Goal: Task Accomplishment & Management: Use online tool/utility

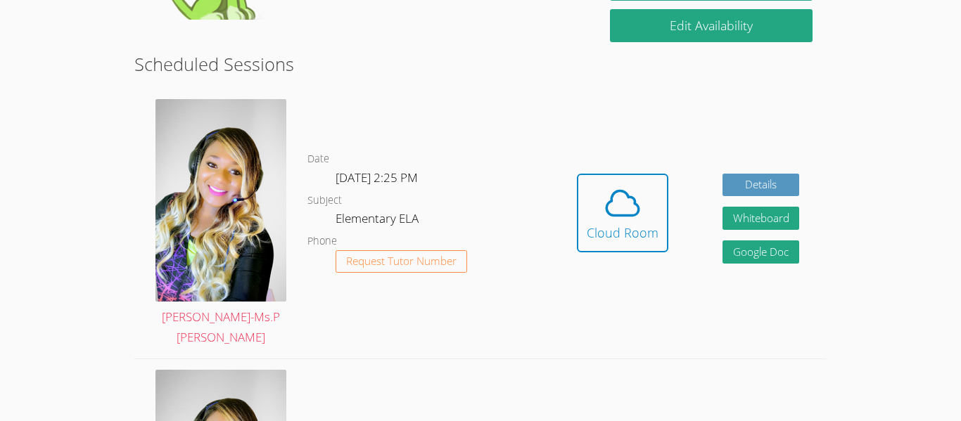
scroll to position [352, 0]
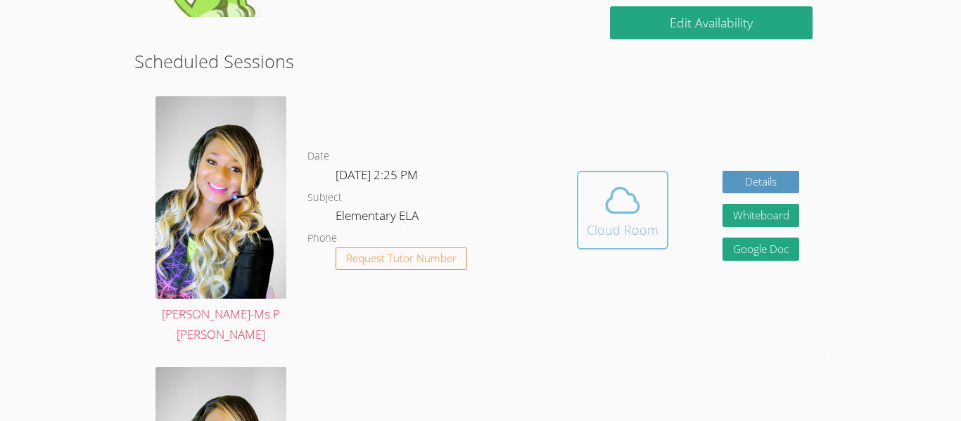
click at [626, 198] on icon at bounding box center [622, 200] width 39 height 39
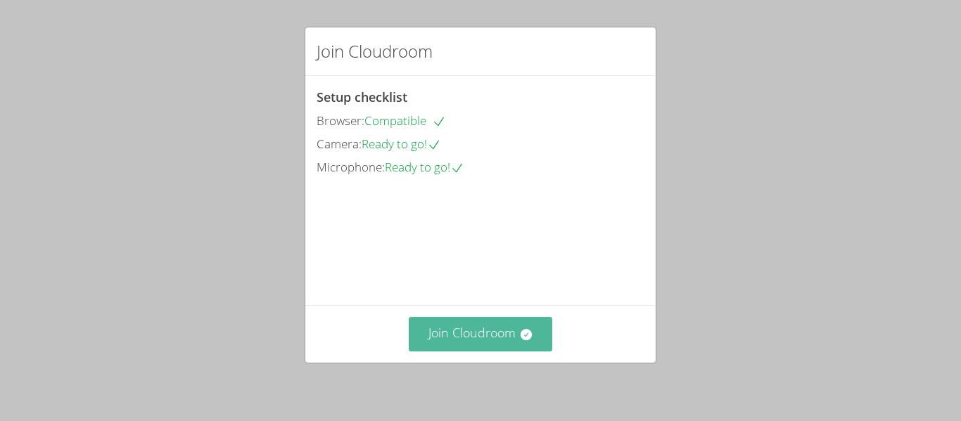
click at [461, 331] on button "Join Cloudroom" at bounding box center [481, 334] width 144 height 34
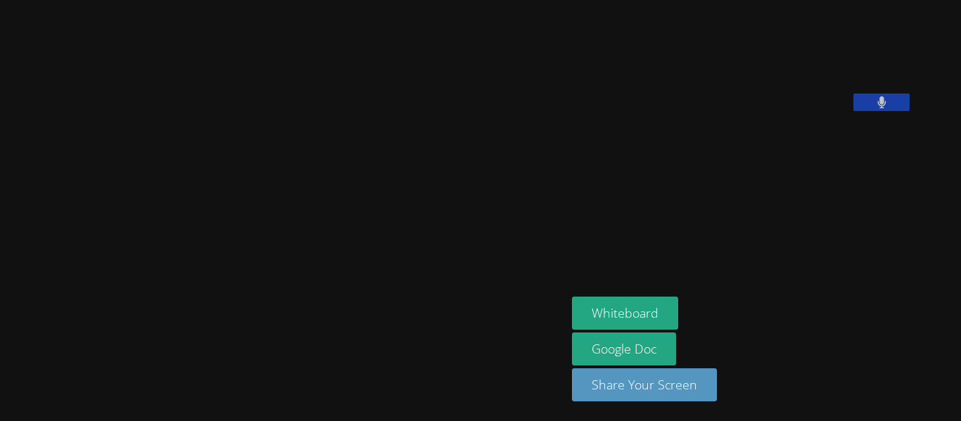
click at [377, 203] on video at bounding box center [283, 183] width 211 height 312
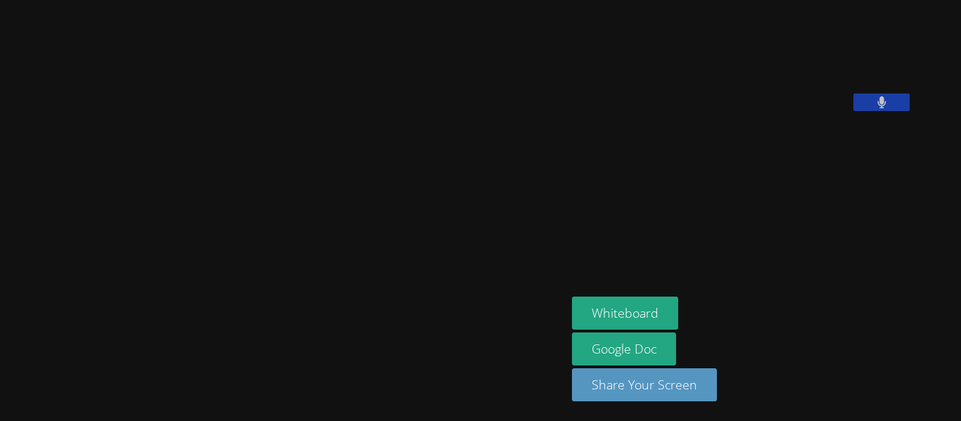
click at [377, 203] on video at bounding box center [283, 183] width 211 height 312
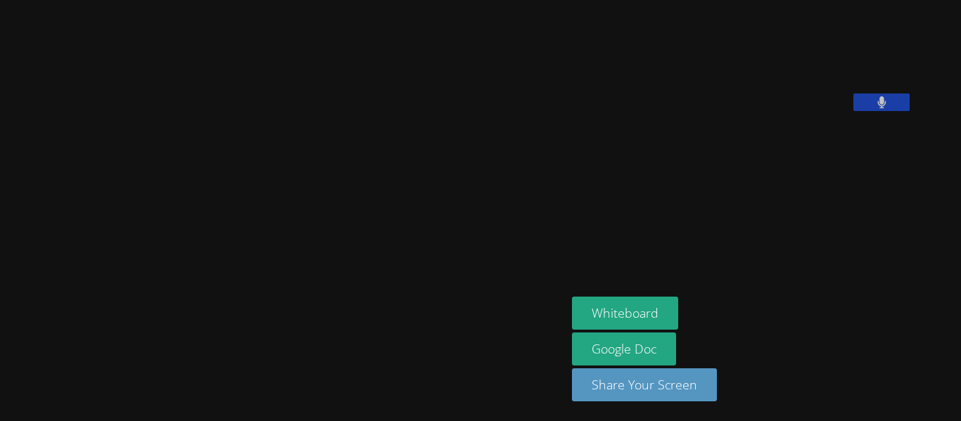
click at [377, 203] on video at bounding box center [283, 183] width 211 height 312
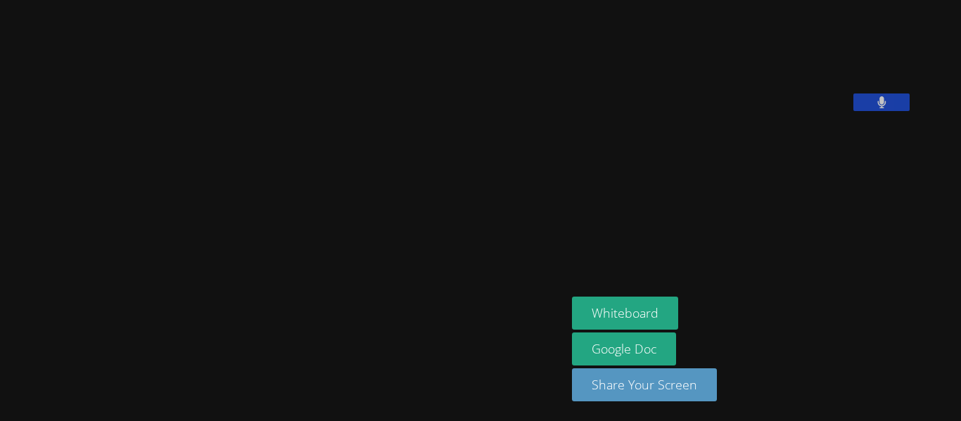
click at [377, 203] on video at bounding box center [283, 183] width 211 height 312
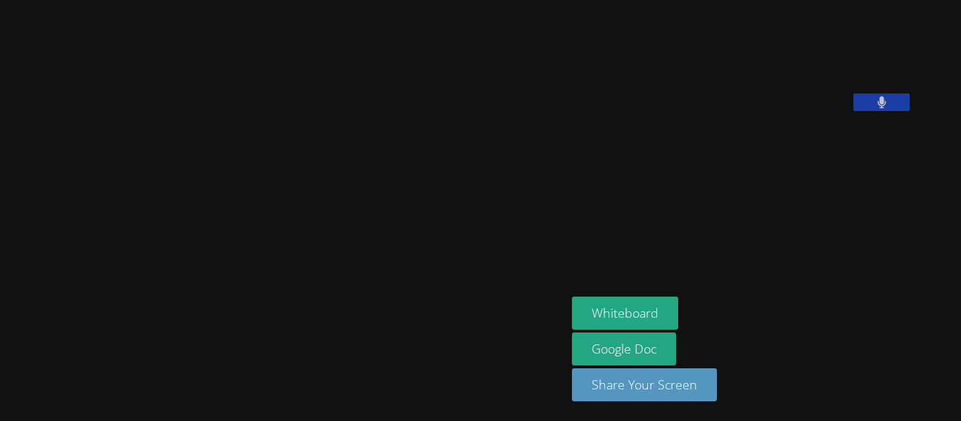
click at [377, 203] on video at bounding box center [283, 183] width 211 height 312
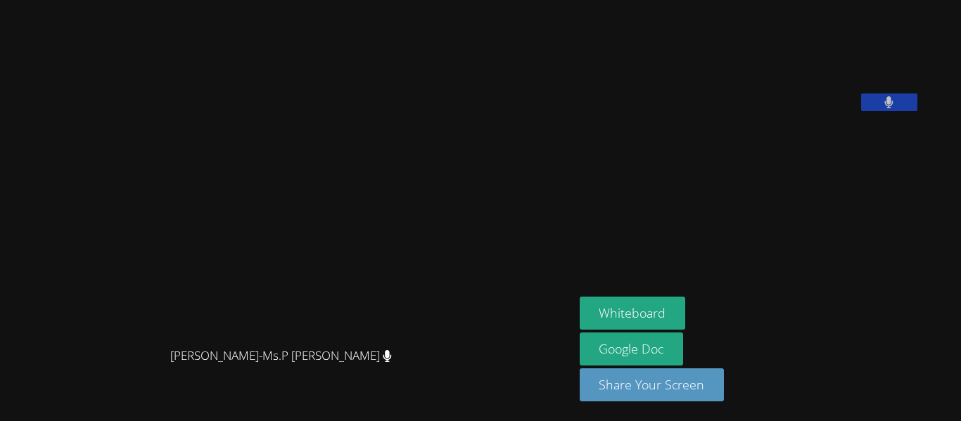
click at [377, 203] on video at bounding box center [287, 183] width 211 height 317
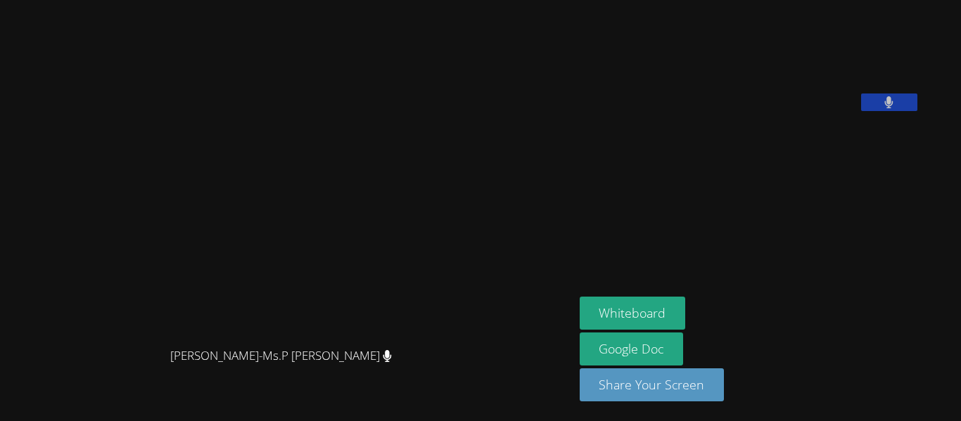
click at [377, 203] on video at bounding box center [287, 183] width 211 height 317
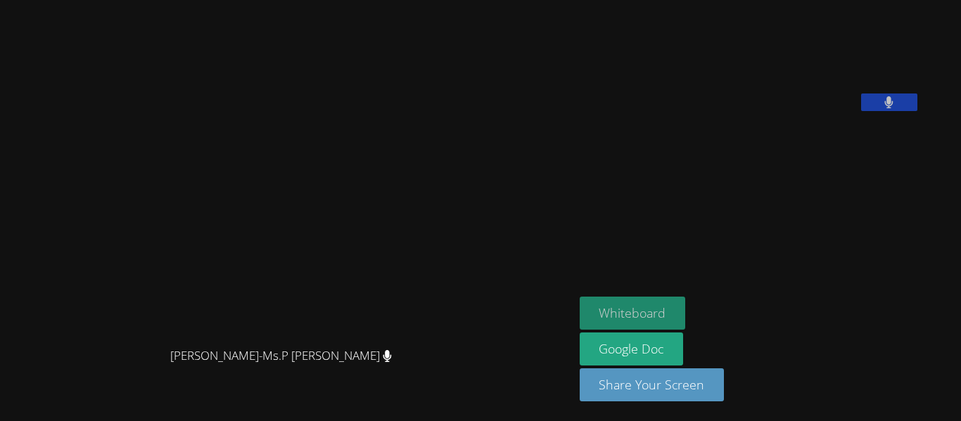
click at [662, 318] on button "Whiteboard" at bounding box center [633, 313] width 106 height 33
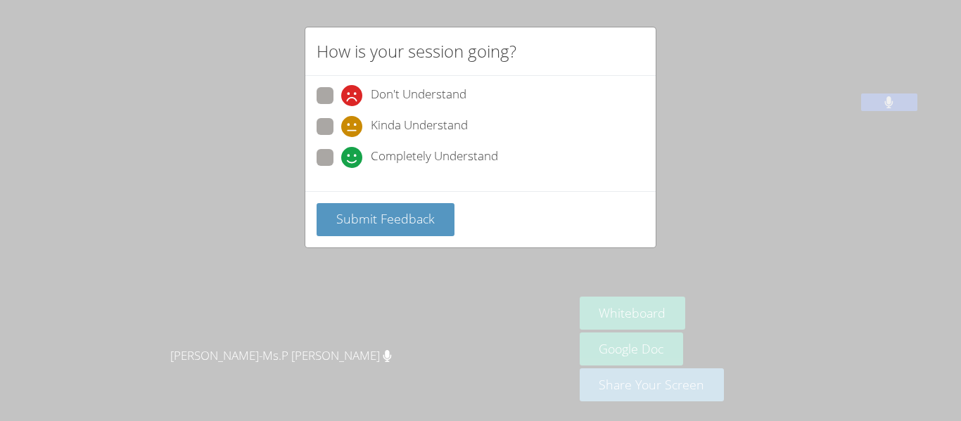
click at [388, 155] on span "Completely Understand" at bounding box center [434, 157] width 127 height 21
click at [353, 155] on input "Completely Understand" at bounding box center [347, 155] width 12 height 12
radio input "true"
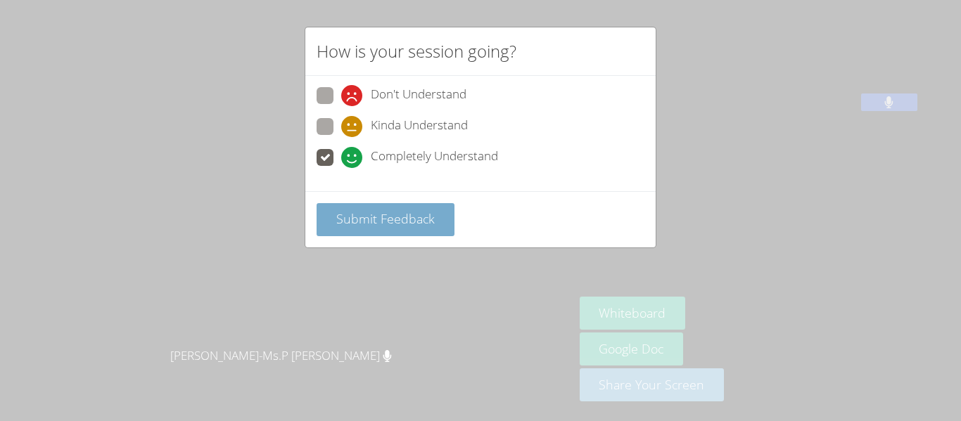
click at [383, 225] on span "Submit Feedback" at bounding box center [385, 218] width 98 height 17
